Goal: Task Accomplishment & Management: Use online tool/utility

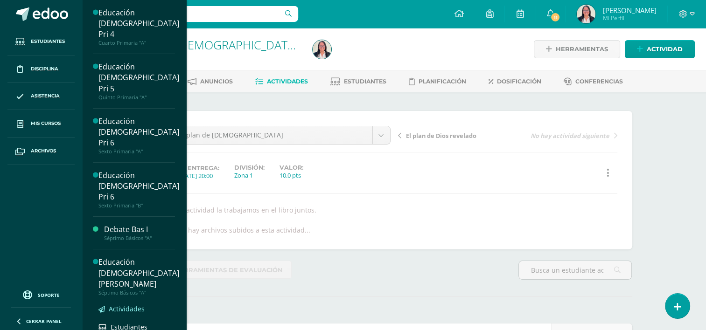
scroll to position [0, 0]
click at [145, 305] on span "Actividades" at bounding box center [127, 309] width 36 height 9
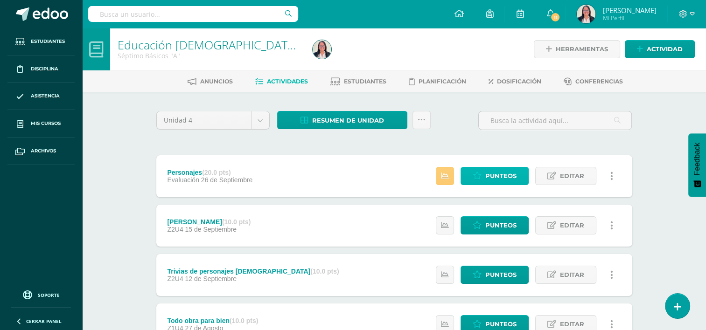
click at [515, 172] on span "Punteos" at bounding box center [500, 175] width 31 height 17
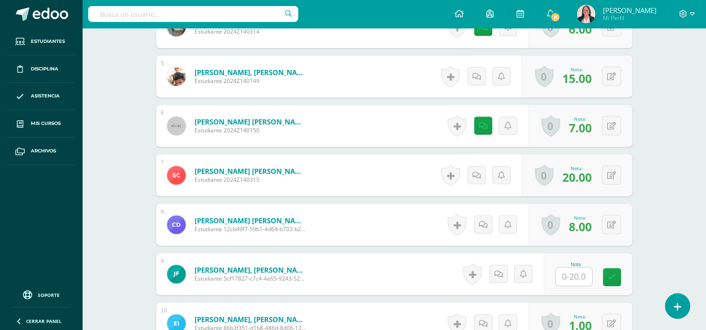
scroll to position [511, 0]
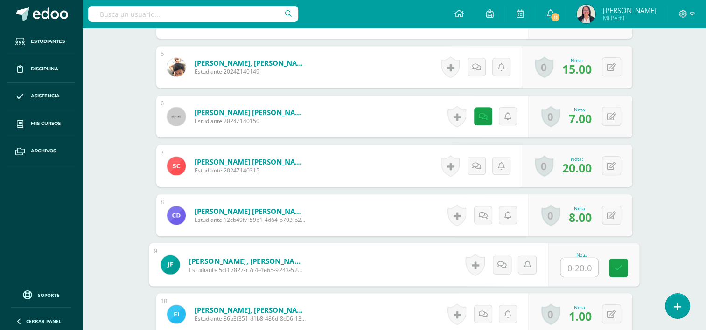
click at [570, 264] on input "text" at bounding box center [578, 267] width 37 height 19
type input "20"
click at [621, 263] on link at bounding box center [618, 268] width 19 height 19
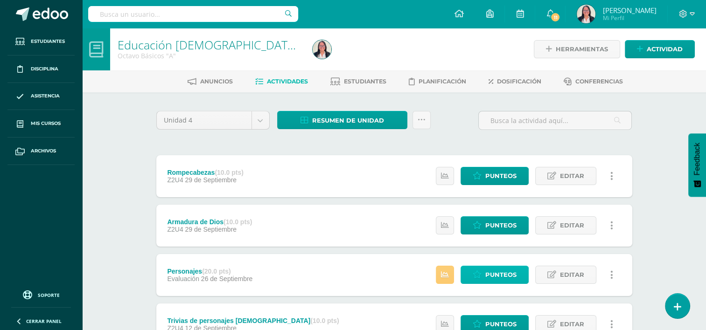
click at [486, 274] on span "Punteos" at bounding box center [500, 274] width 31 height 17
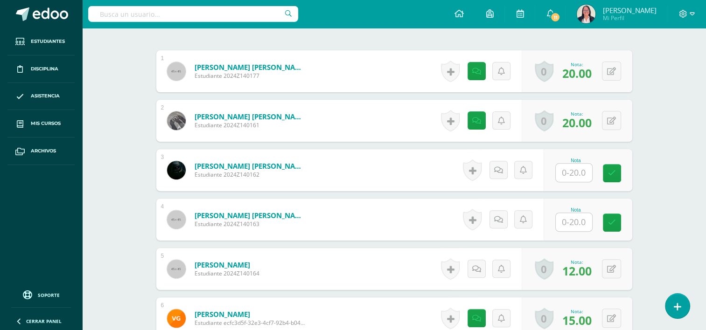
scroll to position [311, 0]
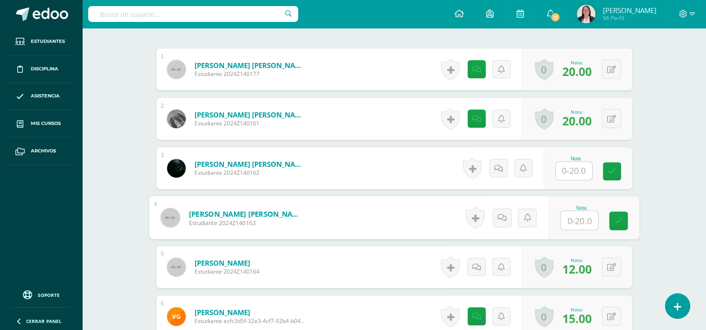
click at [579, 224] on input "text" at bounding box center [578, 220] width 37 height 19
type input "20"
click at [615, 222] on icon at bounding box center [618, 221] width 8 height 8
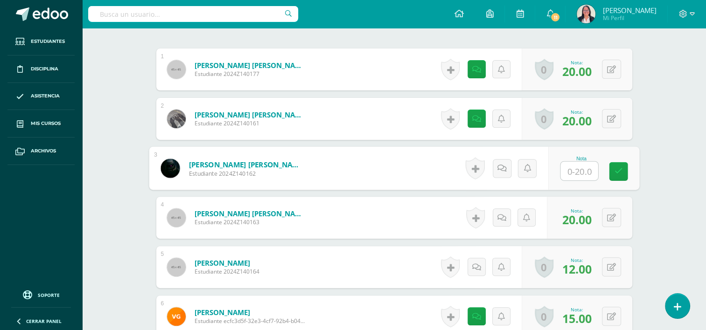
click at [574, 168] on input "text" at bounding box center [578, 171] width 37 height 19
type input "0"
click at [616, 174] on icon at bounding box center [618, 171] width 8 height 8
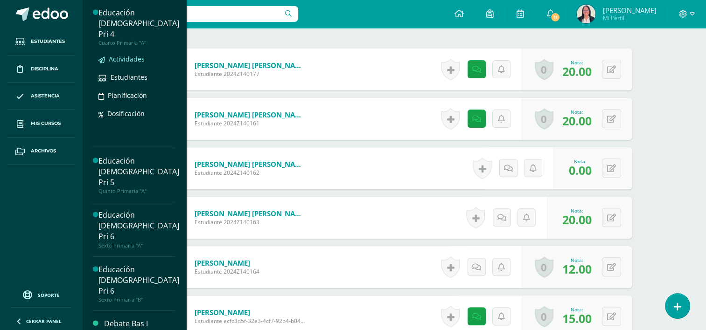
click at [144, 55] on span "Actividades" at bounding box center [127, 59] width 36 height 9
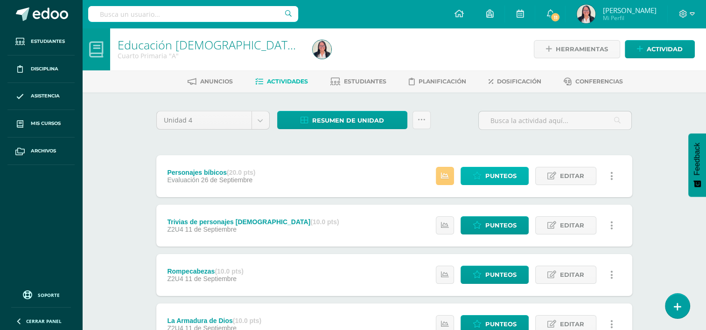
click at [504, 179] on span "Punteos" at bounding box center [500, 175] width 31 height 17
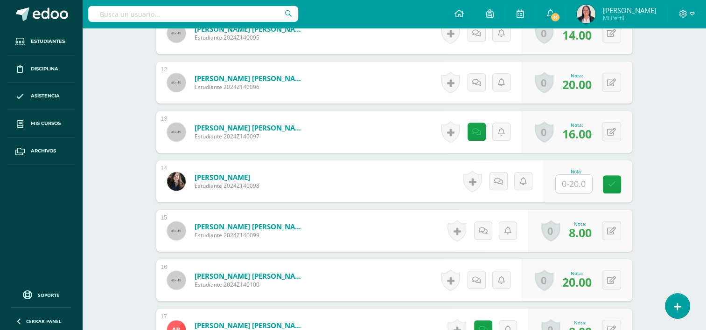
scroll to position [838, 0]
